Goal: Transaction & Acquisition: Purchase product/service

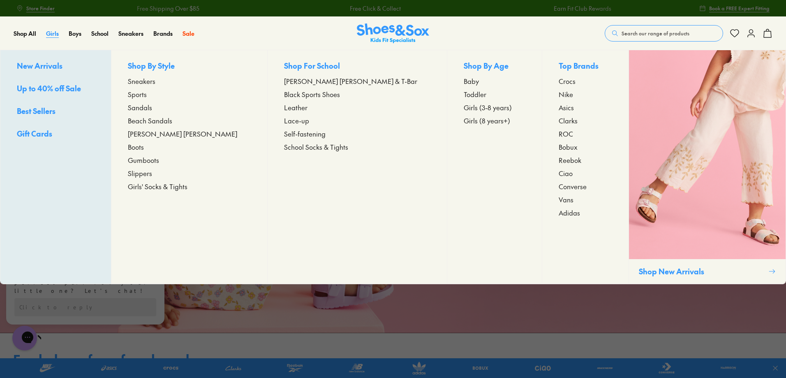
click at [51, 35] on div "Close dialog Join the FREE Fit Club & Get 10% Back Sign up to join our FREE Fit…" at bounding box center [393, 189] width 786 height 378
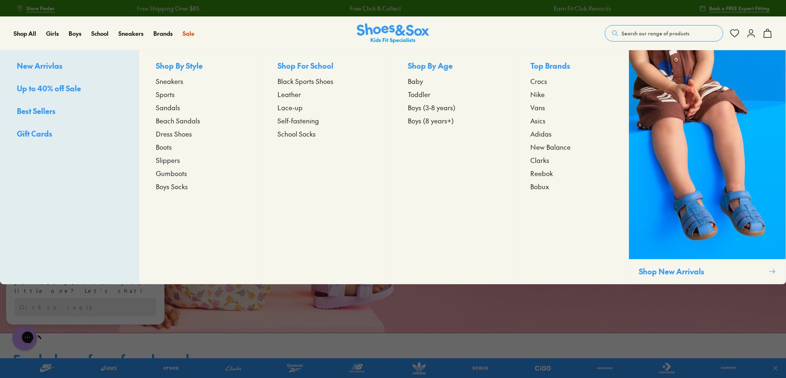
click at [546, 81] on span "Crocs" at bounding box center [538, 81] width 17 height 10
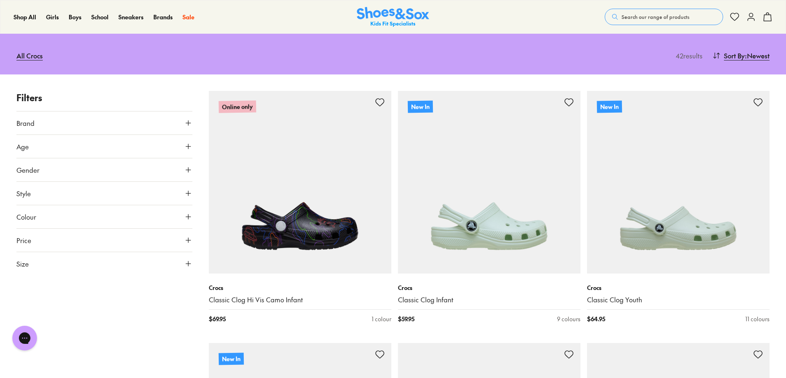
click at [186, 265] on icon at bounding box center [188, 263] width 8 height 8
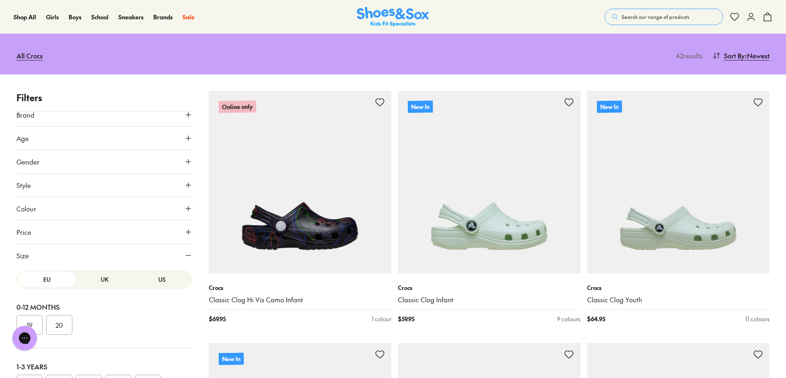
scroll to position [10, 0]
